Goal: Information Seeking & Learning: Learn about a topic

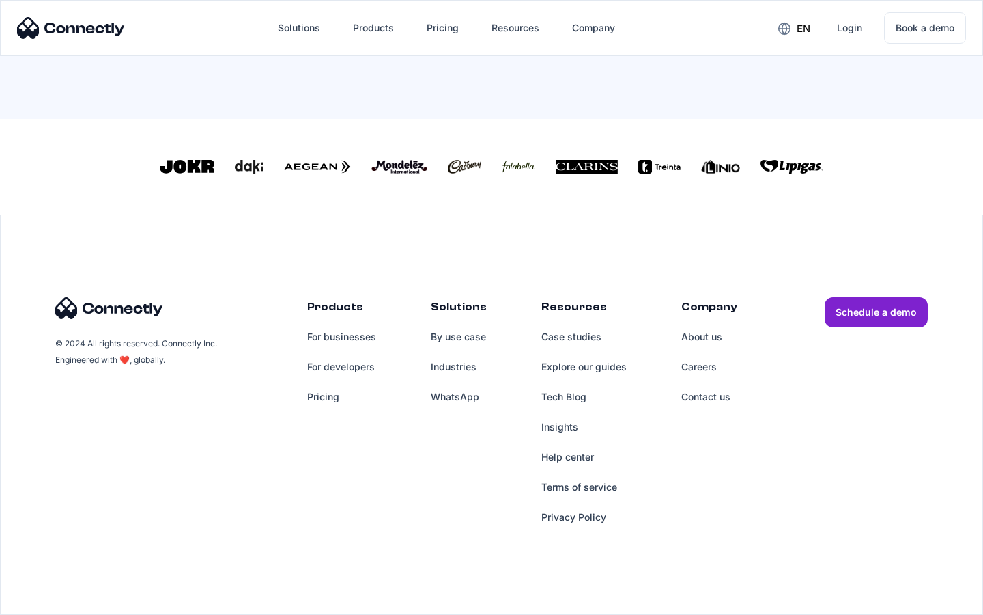
scroll to position [599, 0]
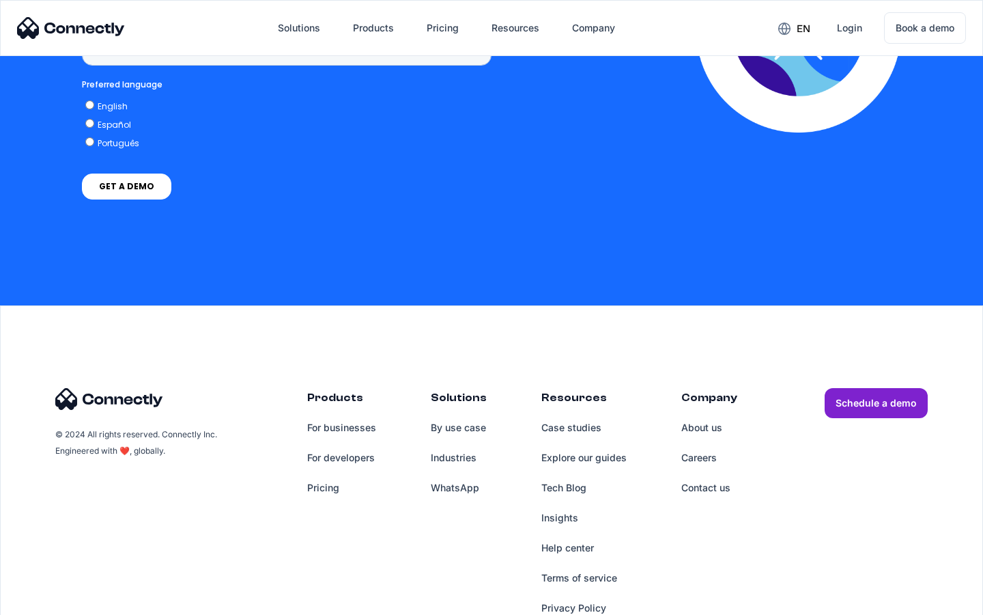
scroll to position [1035, 0]
